Goal: Task Accomplishment & Management: Use online tool/utility

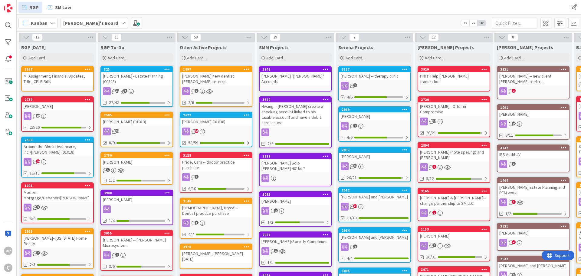
click at [89, 68] on icon at bounding box center [88, 69] width 6 height 4
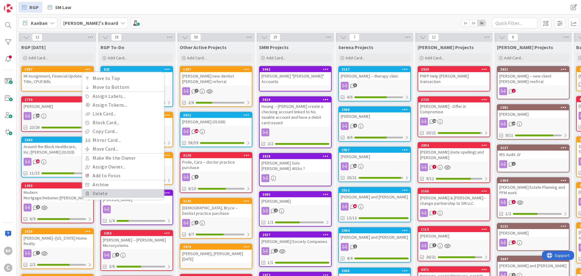
click at [96, 194] on link "Delete" at bounding box center [123, 193] width 82 height 9
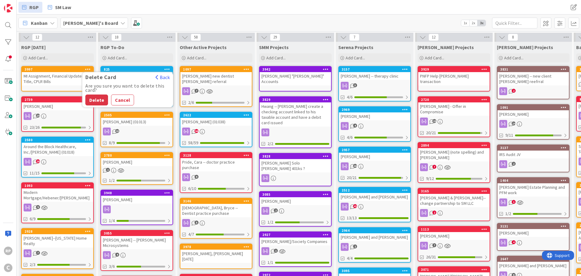
click at [97, 99] on button "Delete" at bounding box center [96, 99] width 23 height 11
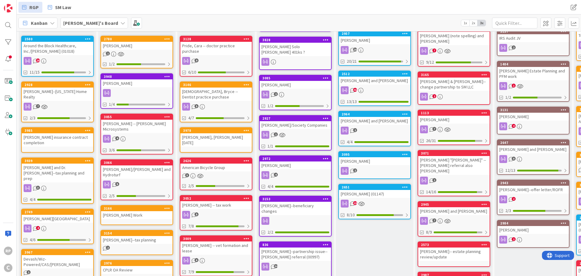
scroll to position [121, 0]
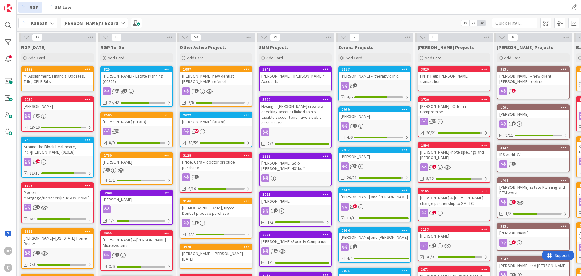
click at [87, 68] on icon at bounding box center [88, 69] width 6 height 4
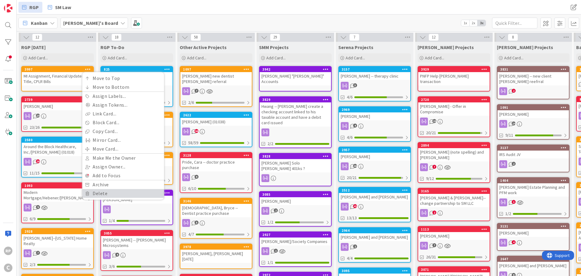
click at [107, 193] on link "Delete" at bounding box center [123, 193] width 82 height 9
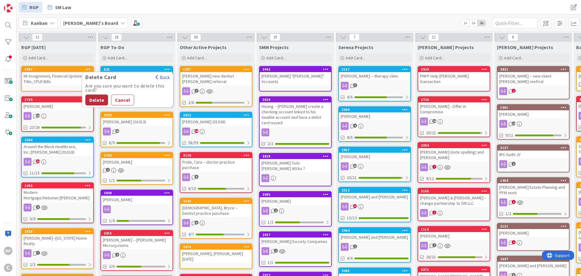
click at [99, 98] on button "Delete" at bounding box center [96, 99] width 23 height 11
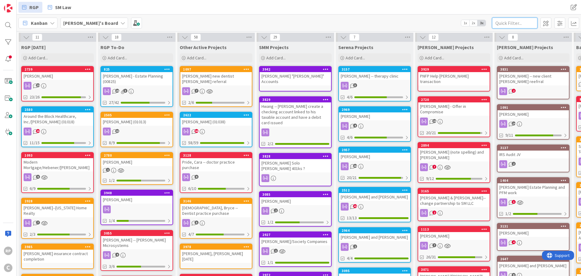
click at [508, 22] on input "text" at bounding box center [514, 23] width 45 height 11
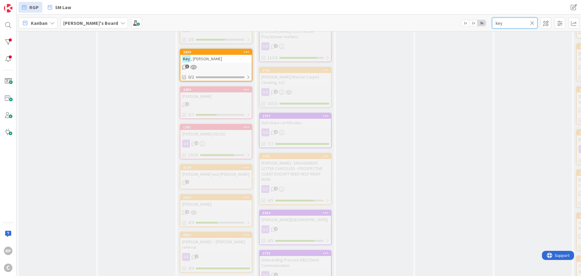
scroll to position [680, 0]
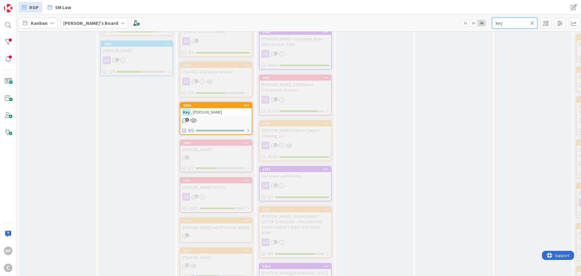
type input "key"
click at [224, 108] on div "Key , [PERSON_NAME]" at bounding box center [215, 112] width 71 height 8
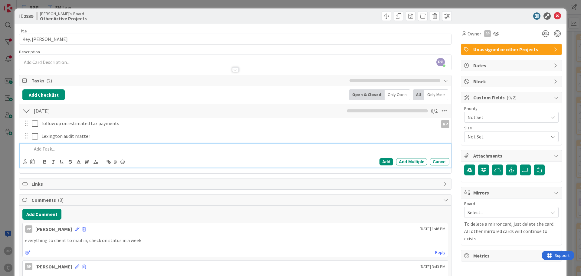
click at [97, 145] on div at bounding box center [239, 148] width 420 height 11
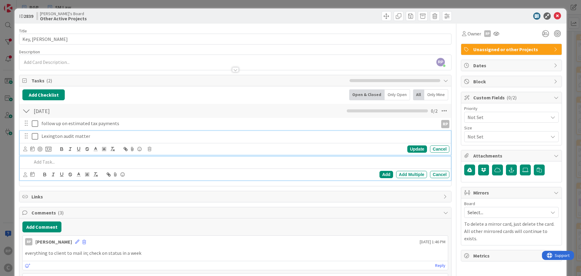
click at [93, 137] on p "Lexington audit matter" at bounding box center [244, 136] width 406 height 7
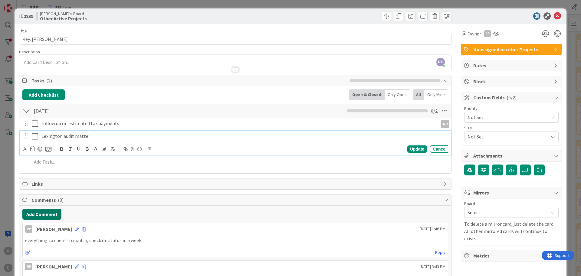
click at [49, 210] on button "Add Comment" at bounding box center [41, 214] width 39 height 11
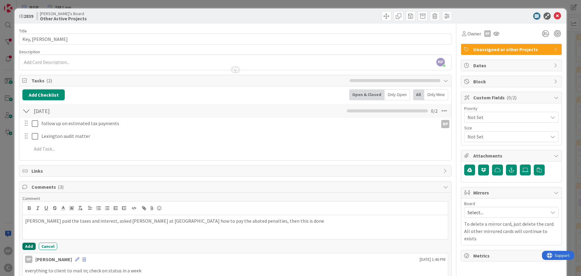
click at [32, 245] on button "Add" at bounding box center [28, 245] width 13 height 7
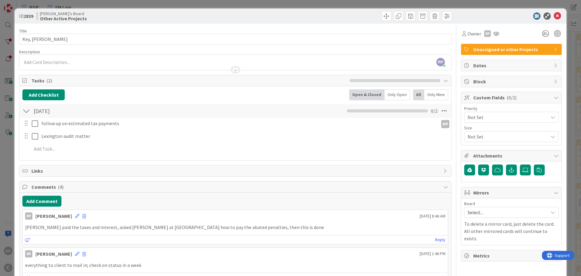
click at [556, 15] on icon at bounding box center [557, 15] width 7 height 7
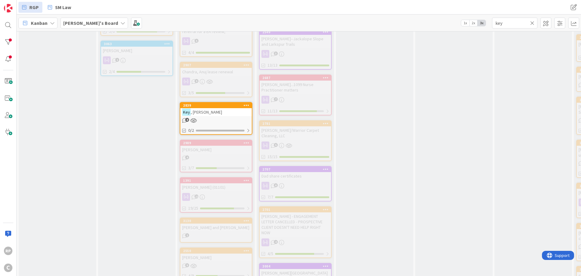
click at [531, 25] on icon at bounding box center [532, 22] width 4 height 5
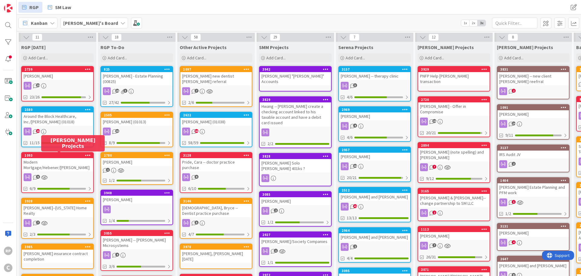
click at [64, 163] on div "Modern Mortgage/Hebener/[PERSON_NAME]" at bounding box center [57, 164] width 71 height 13
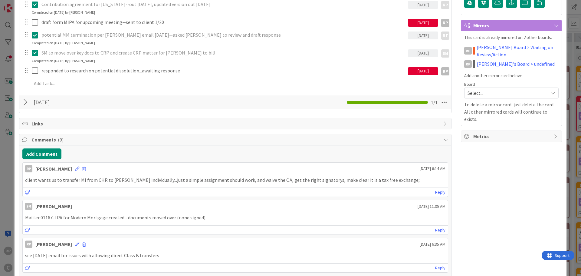
scroll to position [212, 0]
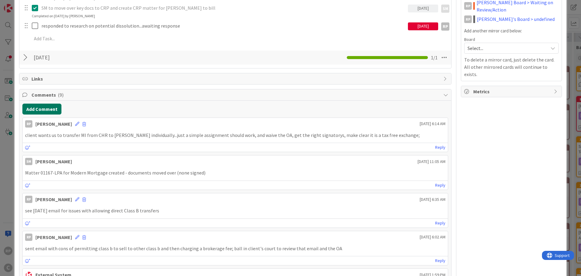
click at [48, 109] on button "Add Comment" at bounding box center [41, 109] width 39 height 11
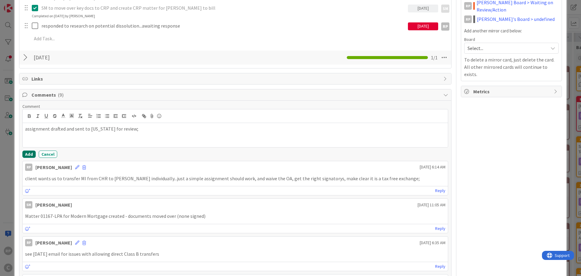
click at [31, 154] on button "Add" at bounding box center [28, 153] width 13 height 7
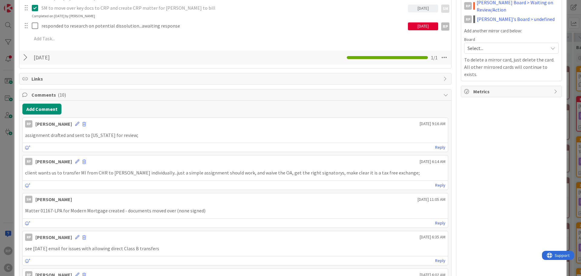
scroll to position [0, 0]
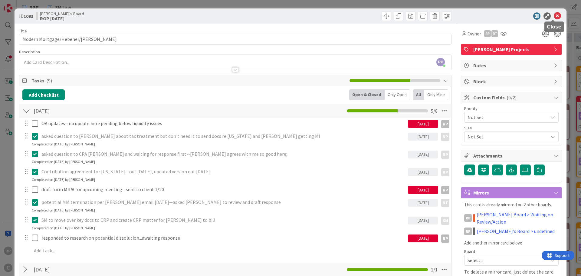
click at [554, 15] on icon at bounding box center [557, 15] width 7 height 7
